Goal: Find specific page/section: Find specific page/section

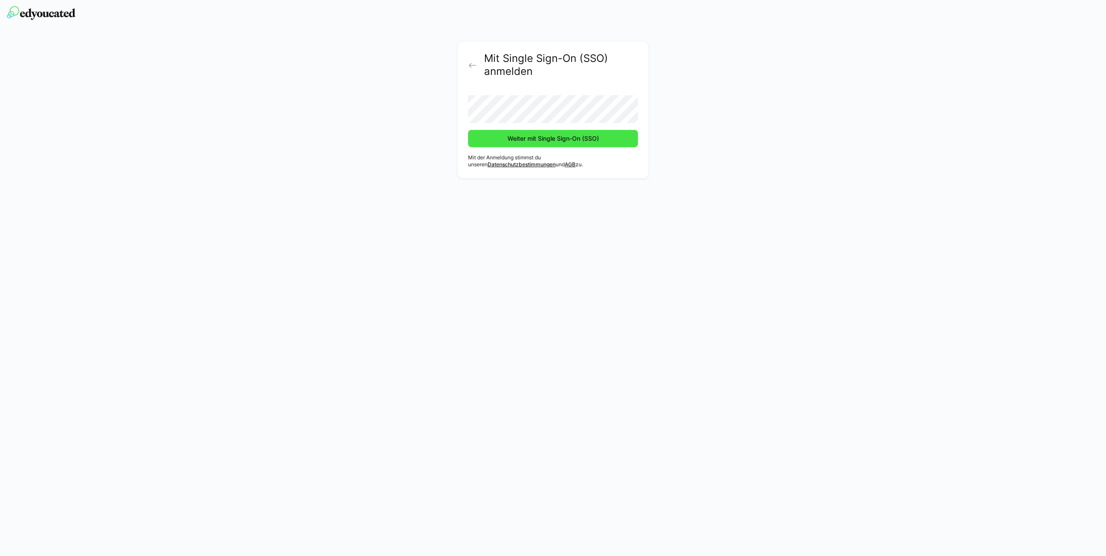
click at [523, 141] on span "Weiter mit Single Sign-On (SSO)" at bounding box center [553, 138] width 94 height 9
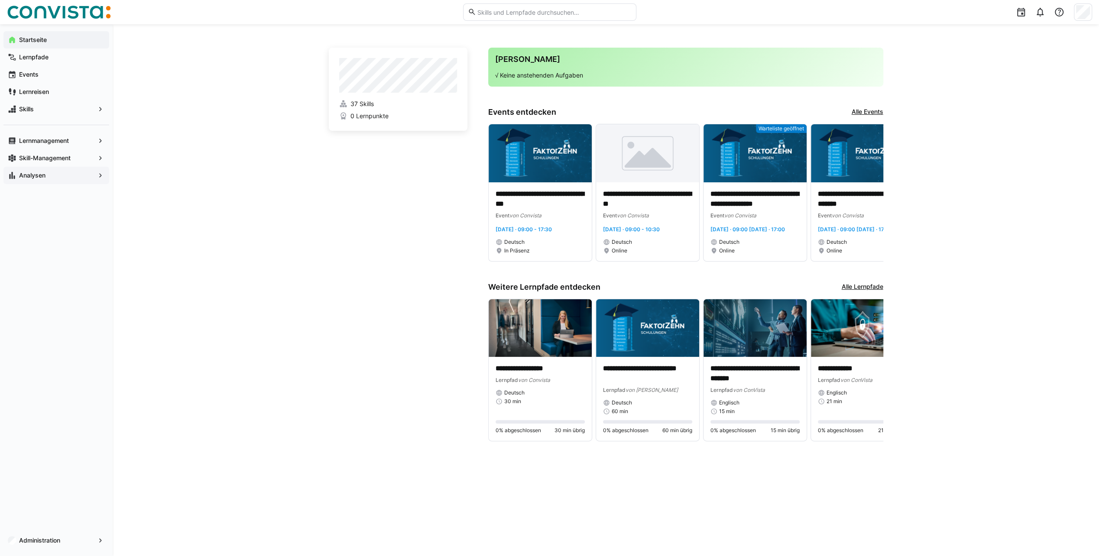
click at [0, 0] on app-navigation-label "Analysen" at bounding box center [0, 0] width 0 height 0
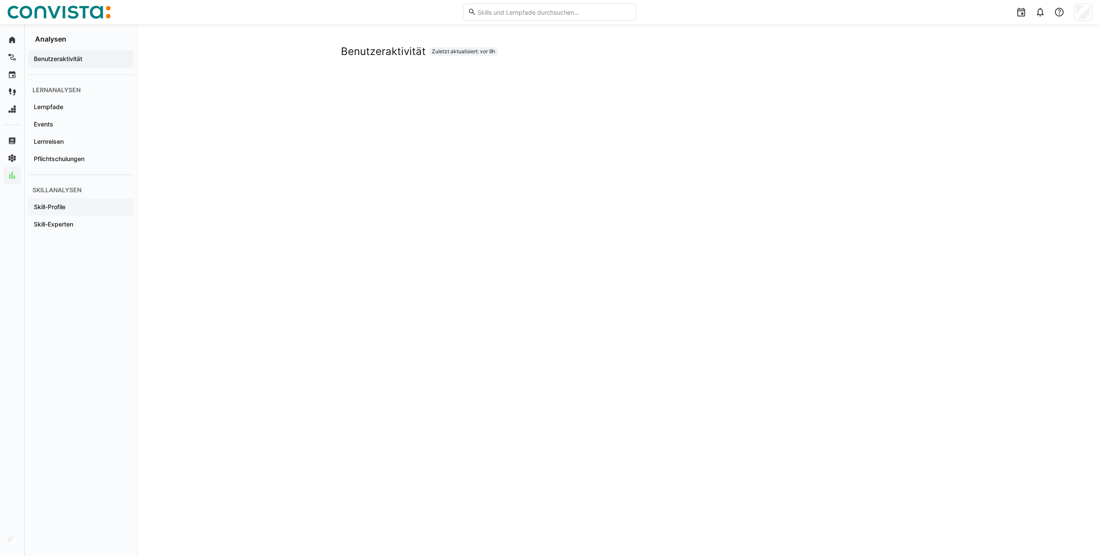
click at [84, 209] on span "Skill-Profile" at bounding box center [80, 207] width 97 height 9
click at [0, 0] on app-navigation-label "Skill-Experten" at bounding box center [0, 0] width 0 height 0
click at [88, 298] on div "Benutzeraktivität Lernanalysen Lernpfade Events Lernreisen Pflichtschulungen Sk…" at bounding box center [81, 299] width 112 height 513
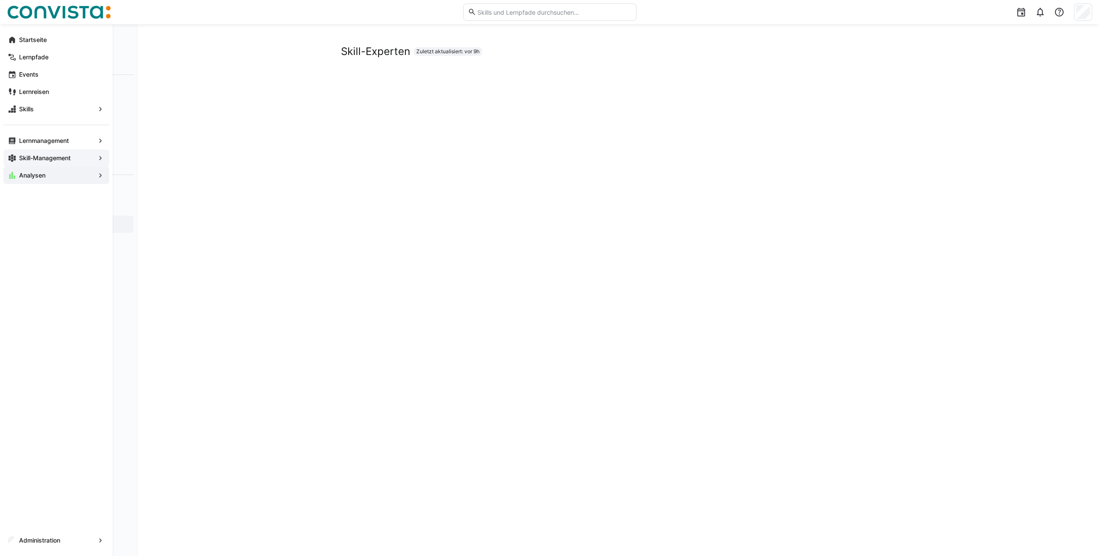
click at [40, 161] on span "Skill-Management" at bounding box center [56, 158] width 77 height 9
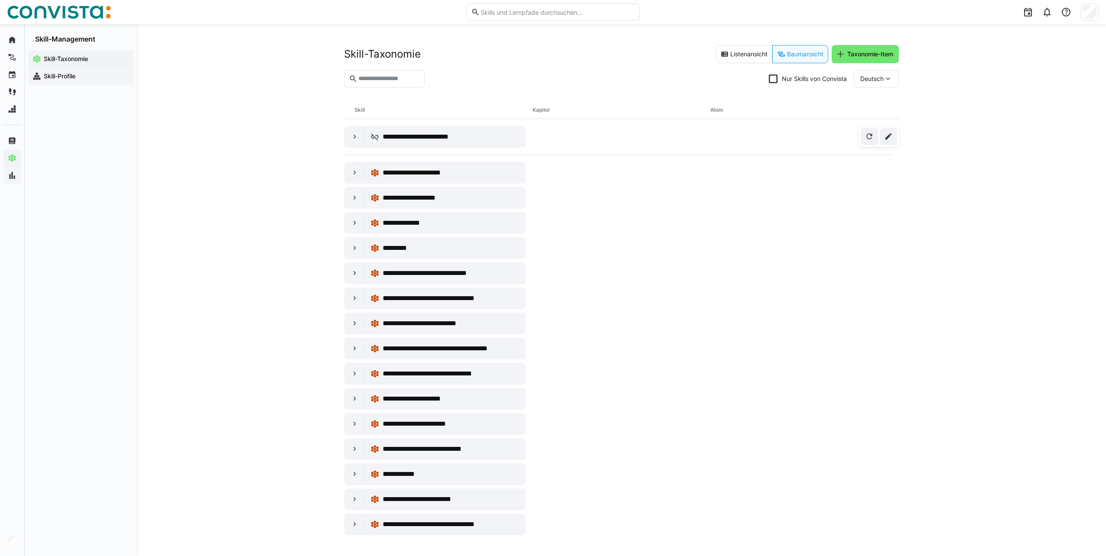
click at [0, 0] on app-navigation-label "Skill-Profile" at bounding box center [0, 0] width 0 height 0
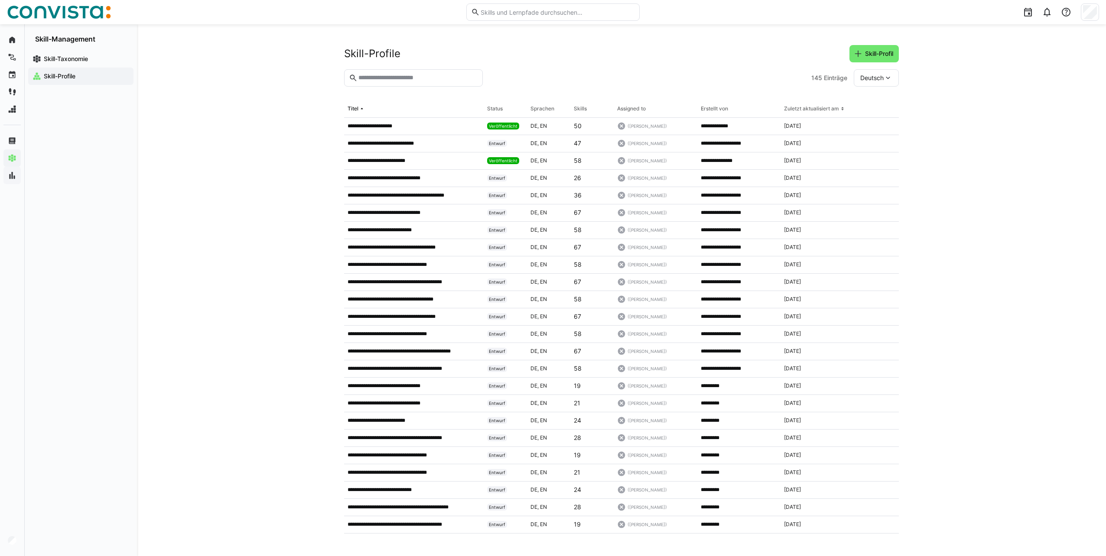
click at [400, 76] on input "text" at bounding box center [417, 78] width 120 height 8
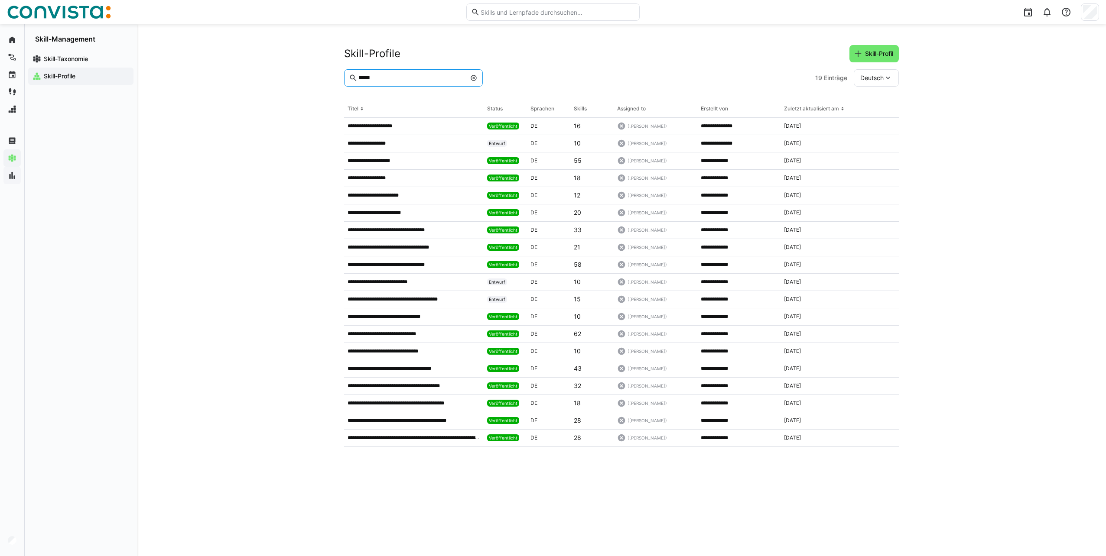
type input "*****"
